Goal: Transaction & Acquisition: Purchase product/service

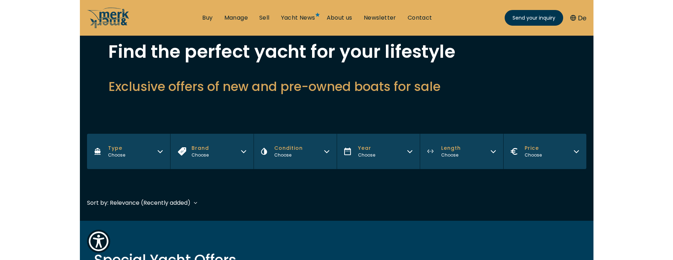
scroll to position [73, 0]
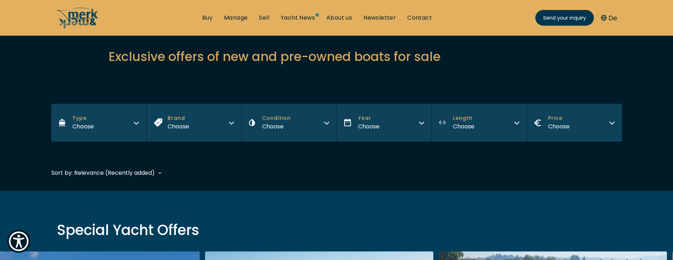
click at [514, 117] on span "Price" at bounding box center [559, 118] width 21 height 7
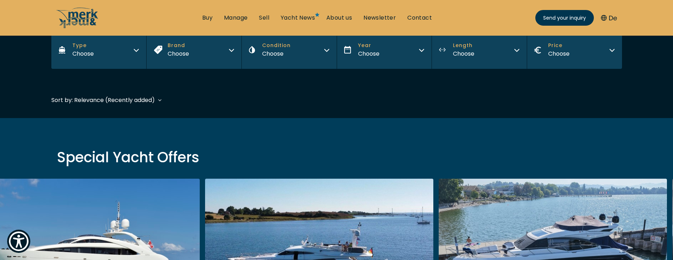
scroll to position [108, 0]
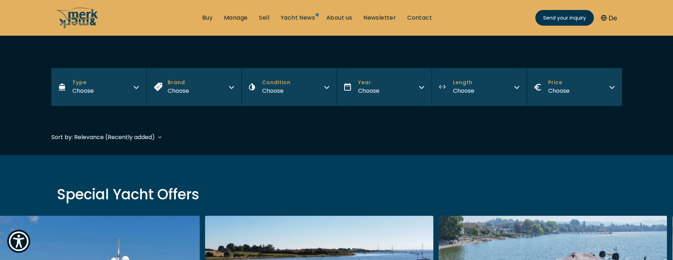
click at [395, 103] on button "Year Choose" at bounding box center [384, 87] width 95 height 38
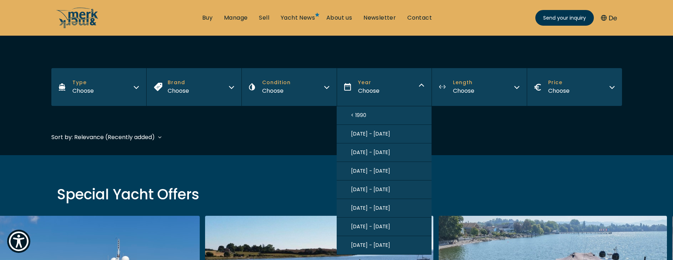
click at [297, 94] on button "Condition Choose" at bounding box center [289, 87] width 95 height 38
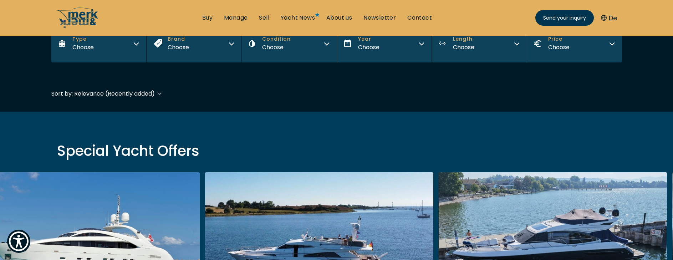
scroll to position [121, 0]
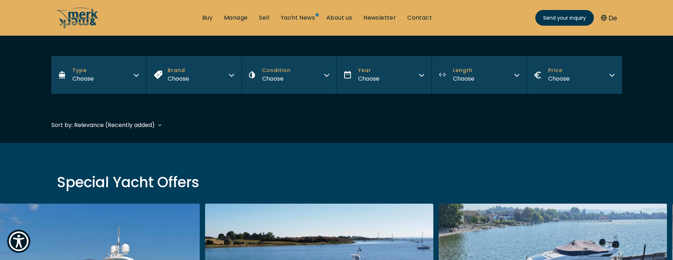
click at [369, 87] on button "Year Choose" at bounding box center [384, 75] width 95 height 38
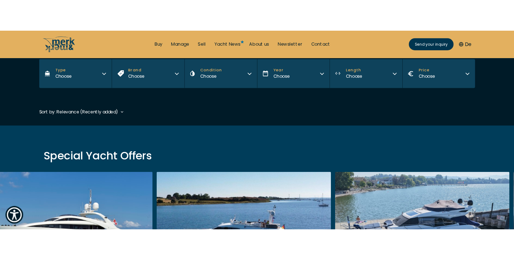
scroll to position [111, 0]
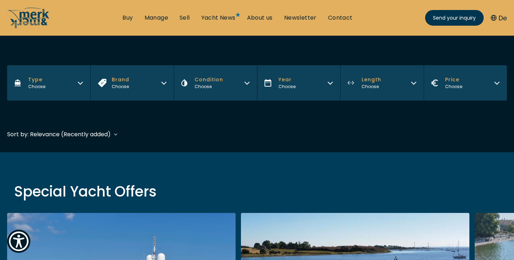
click at [210, 95] on button "Condition Choose" at bounding box center [215, 82] width 83 height 35
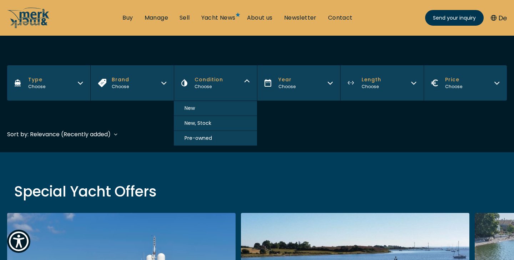
click at [141, 74] on button "Brand Choose" at bounding box center [131, 82] width 83 height 35
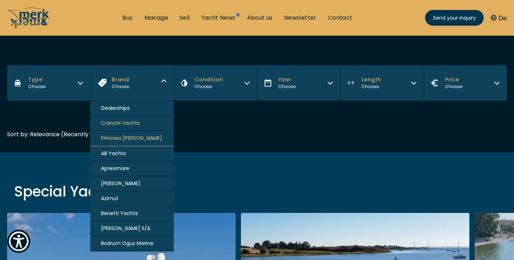
click at [141, 74] on button "Brand Choose" at bounding box center [131, 82] width 83 height 35
